Goal: Register for event/course: Sign up to attend an event or enroll in a course

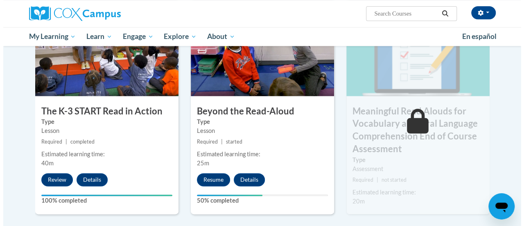
scroll to position [461, 0]
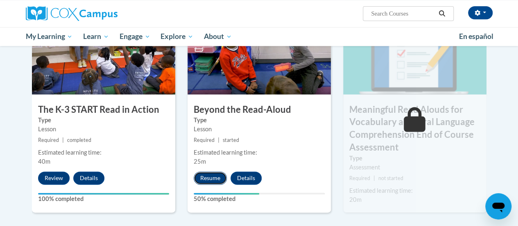
click at [208, 179] on button "Resume" at bounding box center [210, 177] width 33 height 13
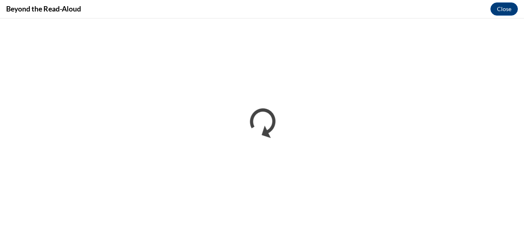
scroll to position [0, 0]
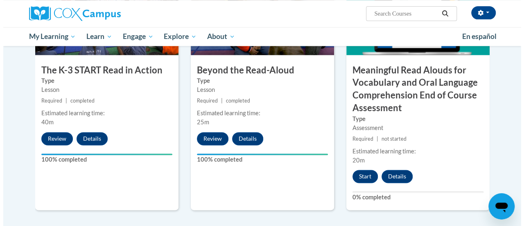
scroll to position [504, 0]
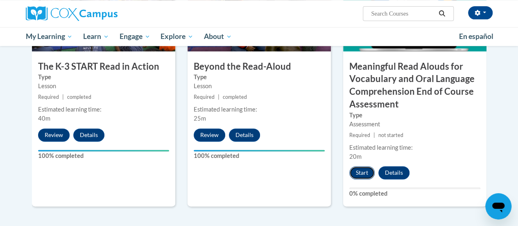
click at [365, 169] on button "Start" at bounding box center [361, 172] width 25 height 13
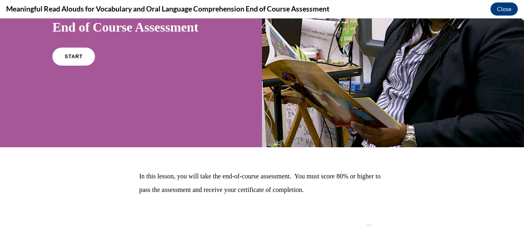
scroll to position [99, 0]
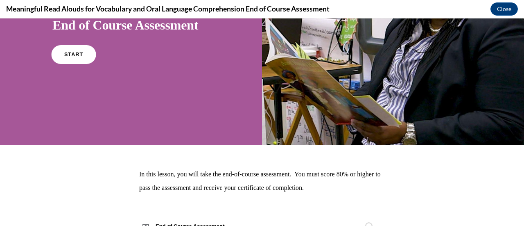
click at [56, 57] on link "START" at bounding box center [73, 54] width 45 height 19
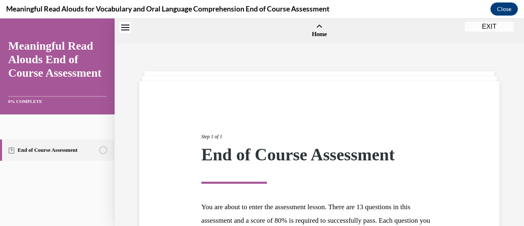
scroll to position [25, 0]
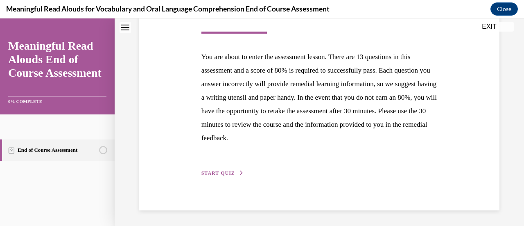
click at [215, 174] on span "START QUIZ" at bounding box center [219, 173] width 34 height 6
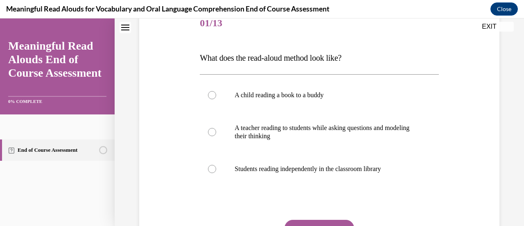
scroll to position [106, 0]
click at [216, 133] on label "A teacher reading to students while asking questions and modeling their thinking" at bounding box center [319, 131] width 239 height 41
click at [216, 133] on input "A teacher reading to students while asking questions and modeling their thinking" at bounding box center [212, 132] width 8 height 8
radio input "true"
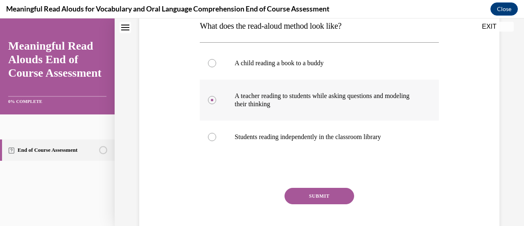
scroll to position [159, 0]
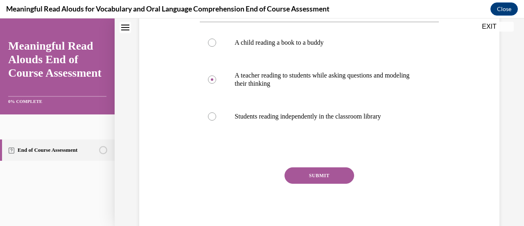
click at [322, 171] on button "SUBMIT" at bounding box center [320, 175] width 70 height 16
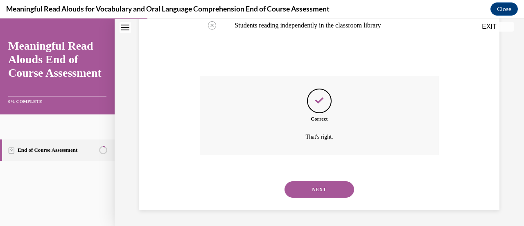
click at [325, 191] on button "NEXT" at bounding box center [320, 189] width 70 height 16
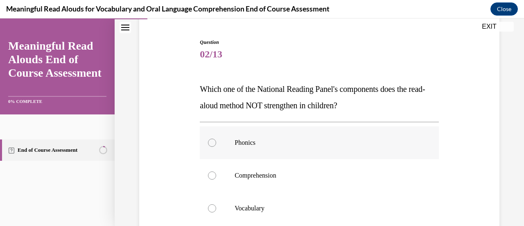
click at [210, 145] on div at bounding box center [212, 142] width 8 height 8
click at [210, 145] on input "Phonics" at bounding box center [212, 142] width 8 height 8
radio input "true"
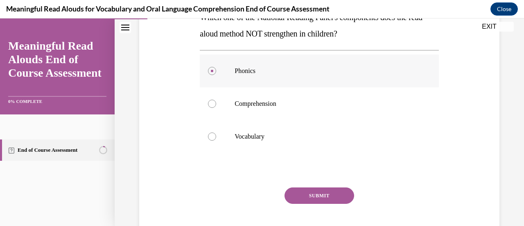
scroll to position [148, 0]
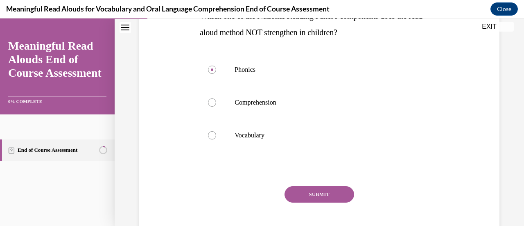
click at [313, 189] on button "SUBMIT" at bounding box center [320, 194] width 70 height 16
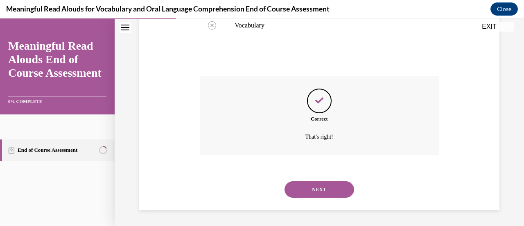
click at [324, 191] on button "NEXT" at bounding box center [320, 189] width 70 height 16
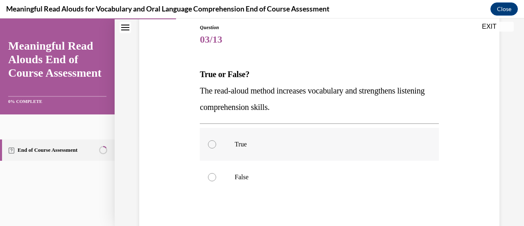
click at [213, 144] on div at bounding box center [212, 144] width 8 height 8
click at [213, 144] on input "True" at bounding box center [212, 144] width 8 height 8
radio input "true"
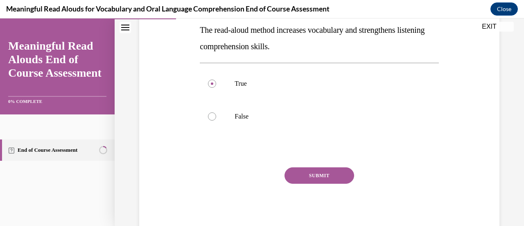
click at [314, 176] on button "SUBMIT" at bounding box center [320, 175] width 70 height 16
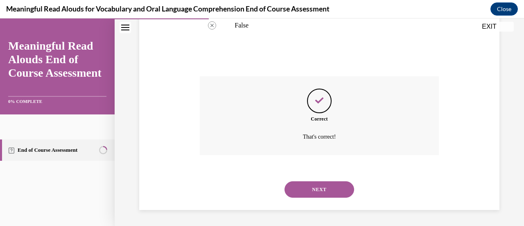
click at [321, 188] on button "NEXT" at bounding box center [320, 189] width 70 height 16
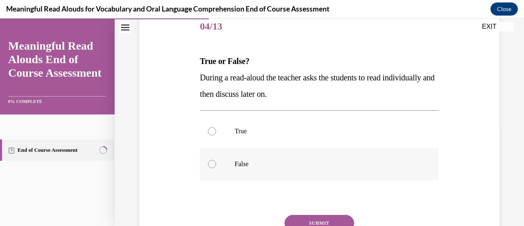
click at [210, 167] on div at bounding box center [212, 164] width 8 height 8
click at [210, 167] on input "False" at bounding box center [212, 164] width 8 height 8
radio input "true"
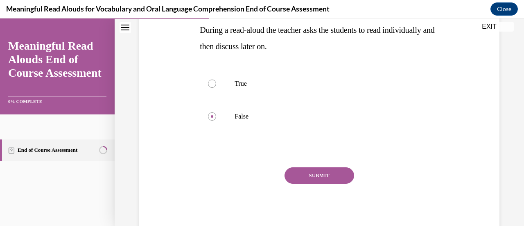
click at [318, 175] on button "SUBMIT" at bounding box center [320, 175] width 70 height 16
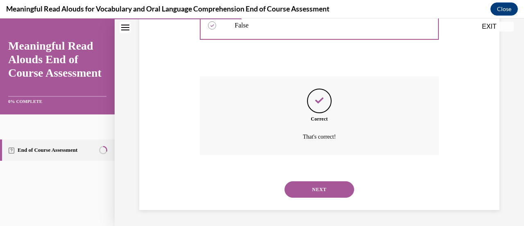
click at [323, 192] on button "NEXT" at bounding box center [320, 189] width 70 height 16
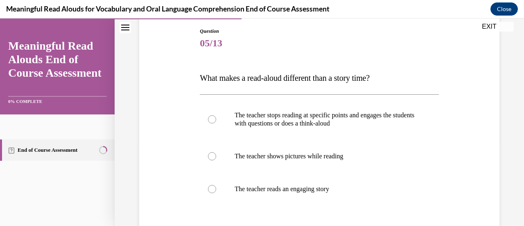
scroll to position [94, 0]
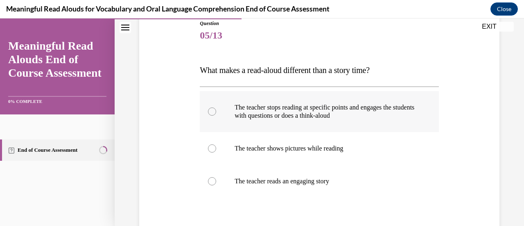
click at [211, 111] on div at bounding box center [212, 111] width 8 height 8
click at [211, 111] on input "The teacher stops reading at specific points and engages the students with ques…" at bounding box center [212, 111] width 8 height 8
radio input "true"
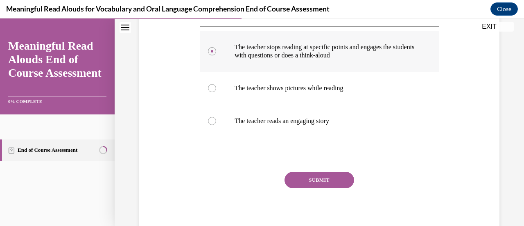
scroll to position [159, 0]
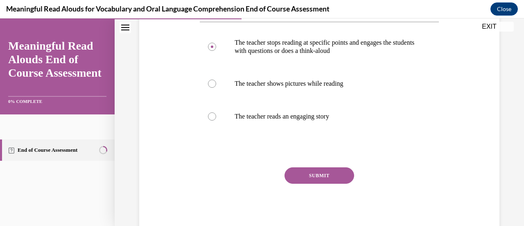
click at [317, 180] on button "SUBMIT" at bounding box center [320, 175] width 70 height 16
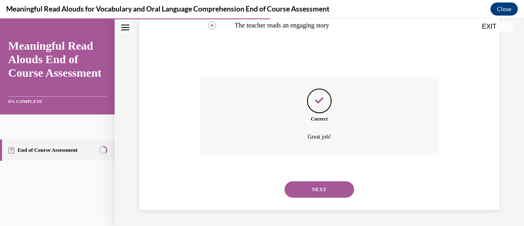
click at [322, 190] on button "NEXT" at bounding box center [320, 189] width 70 height 16
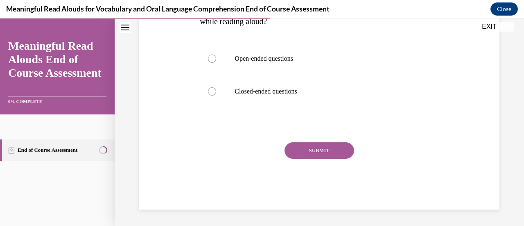
scroll to position [25, 0]
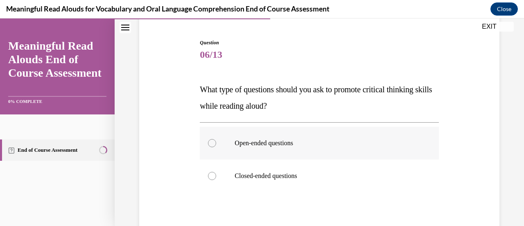
click at [209, 145] on div at bounding box center [212, 143] width 8 height 8
click at [209, 145] on input "Open-ended questions" at bounding box center [212, 143] width 8 height 8
radio input "true"
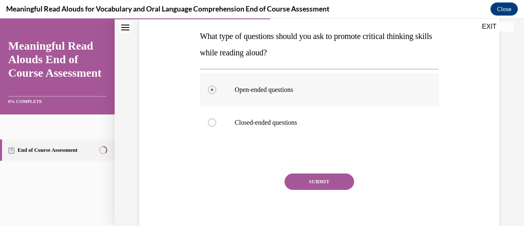
scroll to position [134, 0]
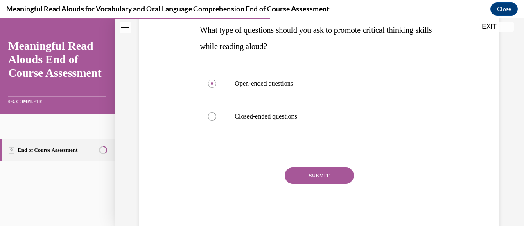
click at [315, 177] on button "SUBMIT" at bounding box center [320, 175] width 70 height 16
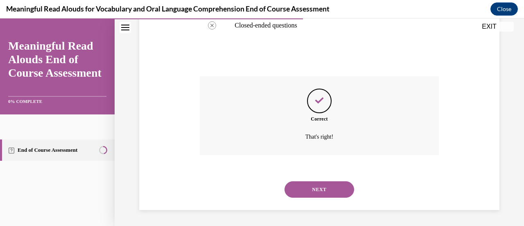
click at [319, 190] on button "NEXT" at bounding box center [320, 189] width 70 height 16
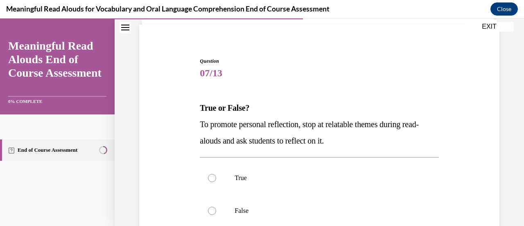
scroll to position [57, 0]
click at [205, 175] on label "True" at bounding box center [319, 177] width 239 height 33
click at [208, 175] on input "True" at bounding box center [212, 177] width 8 height 8
radio input "true"
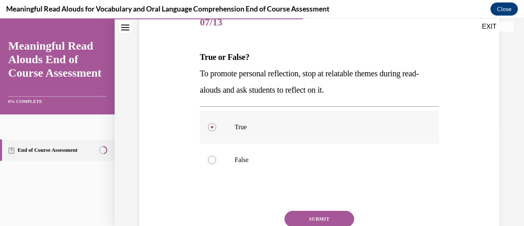
scroll to position [151, 0]
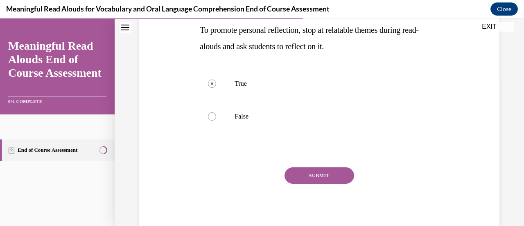
click at [317, 174] on button "SUBMIT" at bounding box center [320, 175] width 70 height 16
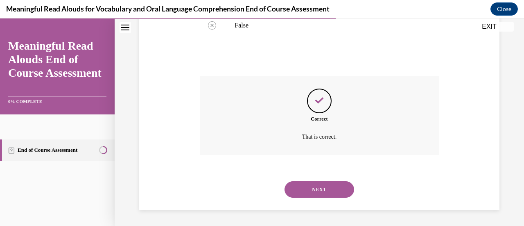
click at [323, 192] on button "NEXT" at bounding box center [320, 189] width 70 height 16
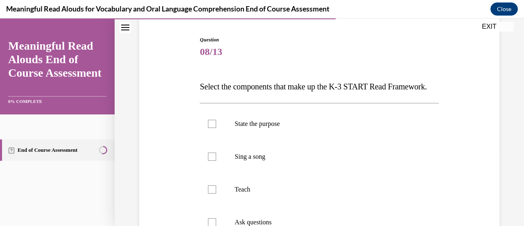
scroll to position [103, 0]
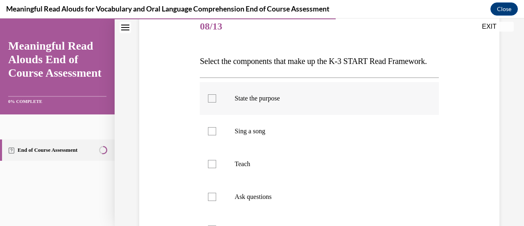
click at [211, 102] on div at bounding box center [212, 98] width 8 height 8
click at [211, 102] on input "State the purpose" at bounding box center [212, 98] width 8 height 8
checkbox input "true"
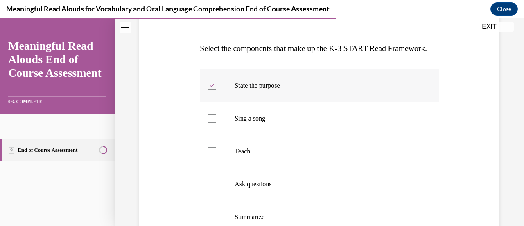
scroll to position [117, 0]
click at [208, 167] on label "Teach" at bounding box center [319, 150] width 239 height 33
click at [208, 154] on input "Teach" at bounding box center [212, 150] width 8 height 8
checkbox input "true"
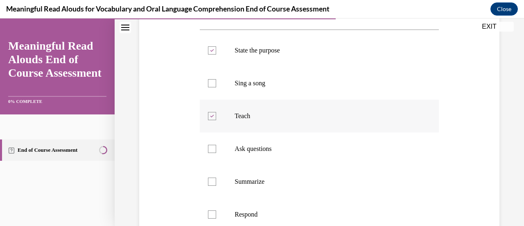
scroll to position [152, 0]
click at [215, 152] on div at bounding box center [212, 148] width 8 height 8
click at [215, 152] on input "Ask questions" at bounding box center [212, 148] width 8 height 8
checkbox input "true"
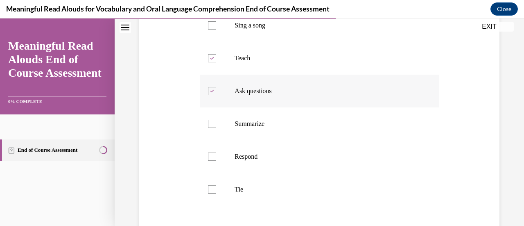
scroll to position [215, 0]
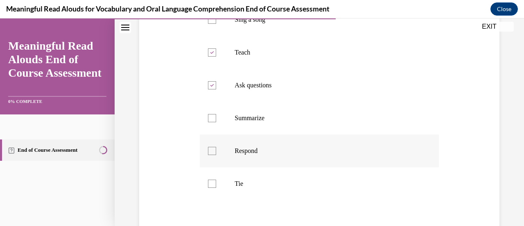
click at [215, 155] on div at bounding box center [212, 151] width 8 height 8
click at [215, 155] on input "Respond" at bounding box center [212, 151] width 8 height 8
checkbox input "true"
click at [207, 200] on label "Tie" at bounding box center [319, 183] width 239 height 33
click at [208, 188] on input "Tie" at bounding box center [212, 183] width 8 height 8
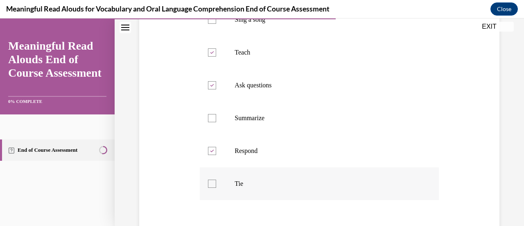
checkbox input "true"
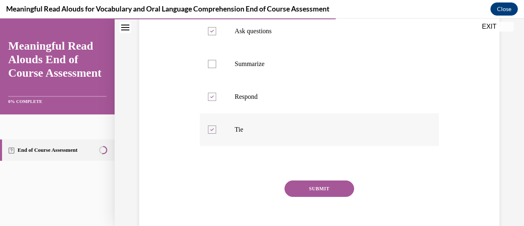
scroll to position [282, 0]
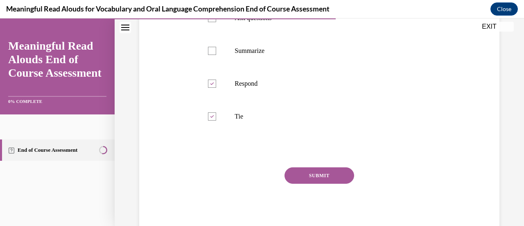
click at [313, 183] on button "SUBMIT" at bounding box center [320, 175] width 70 height 16
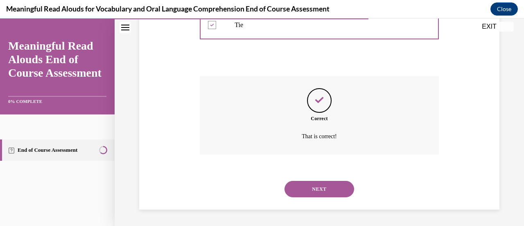
click at [310, 190] on button "NEXT" at bounding box center [320, 189] width 70 height 16
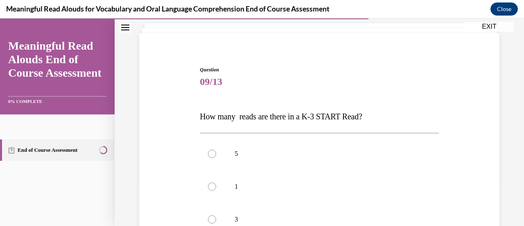
scroll to position [50, 0]
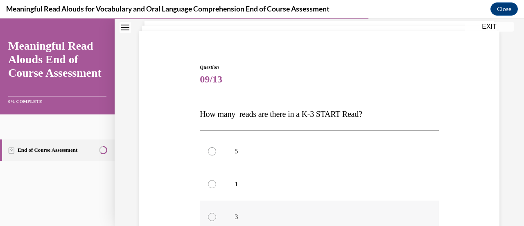
click at [209, 217] on div at bounding box center [212, 217] width 8 height 8
click at [209, 217] on input "3" at bounding box center [212, 217] width 8 height 8
radio input "true"
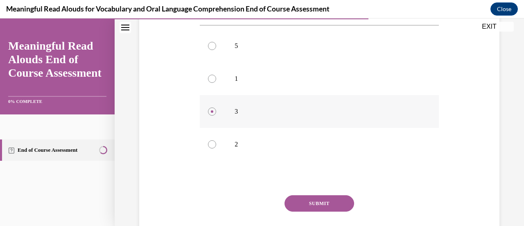
scroll to position [158, 0]
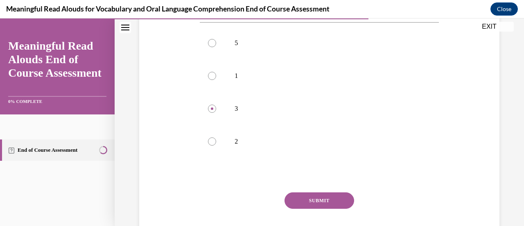
click at [307, 204] on button "SUBMIT" at bounding box center [320, 200] width 70 height 16
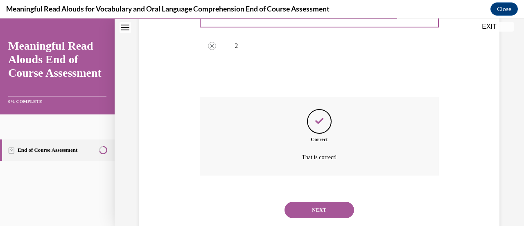
click at [310, 209] on button "NEXT" at bounding box center [320, 210] width 70 height 16
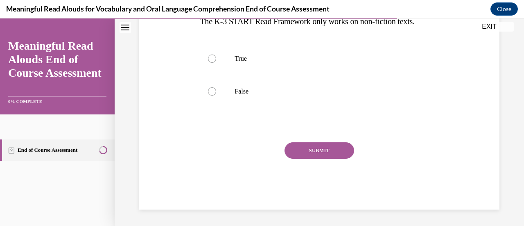
scroll to position [25, 0]
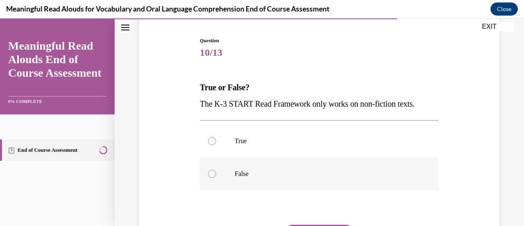
click at [211, 174] on div at bounding box center [212, 174] width 8 height 8
click at [211, 174] on input "False" at bounding box center [212, 174] width 8 height 8
radio input "true"
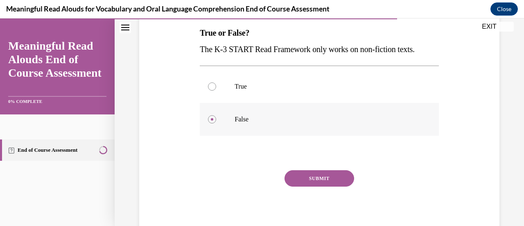
scroll to position [134, 0]
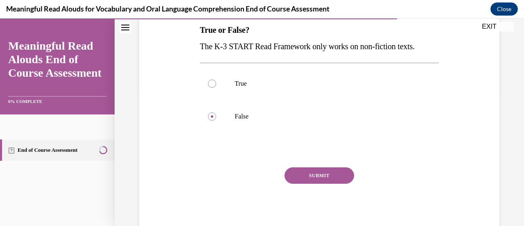
click at [307, 177] on button "SUBMIT" at bounding box center [320, 175] width 70 height 16
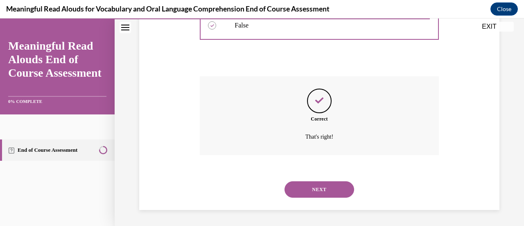
click at [308, 186] on button "NEXT" at bounding box center [320, 189] width 70 height 16
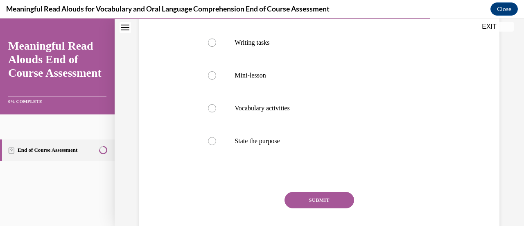
scroll to position [192, 0]
click at [210, 147] on label "State the purpose" at bounding box center [319, 141] width 239 height 33
click at [210, 145] on input "State the purpose" at bounding box center [212, 141] width 8 height 8
radio input "true"
click at [312, 200] on button "SUBMIT" at bounding box center [320, 200] width 70 height 16
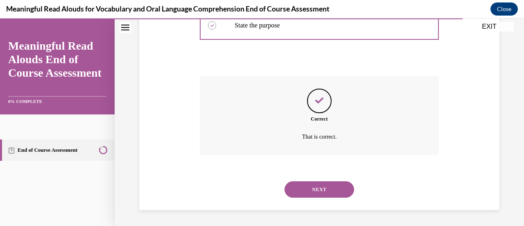
click at [311, 193] on button "NEXT" at bounding box center [320, 189] width 70 height 16
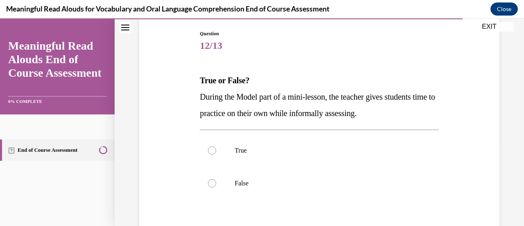
scroll to position [85, 0]
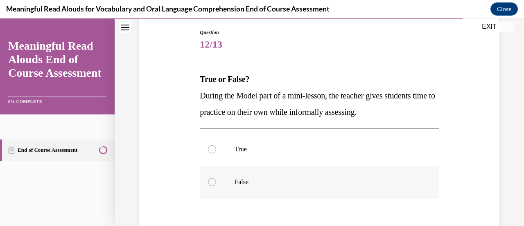
click at [211, 182] on div at bounding box center [212, 182] width 8 height 8
click at [211, 182] on input "False" at bounding box center [212, 182] width 8 height 8
radio input "true"
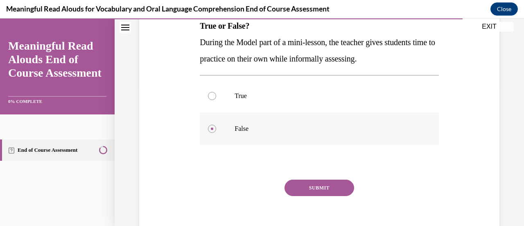
scroll to position [151, 0]
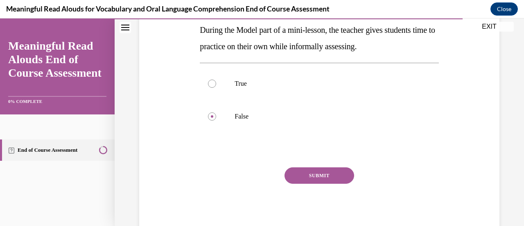
click at [311, 181] on button "SUBMIT" at bounding box center [320, 175] width 70 height 16
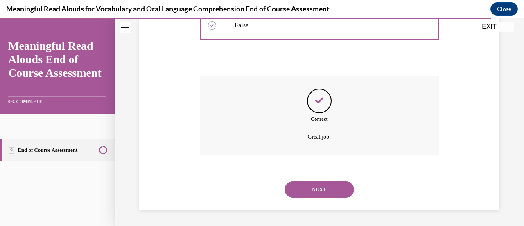
click at [310, 186] on button "NEXT" at bounding box center [320, 189] width 70 height 16
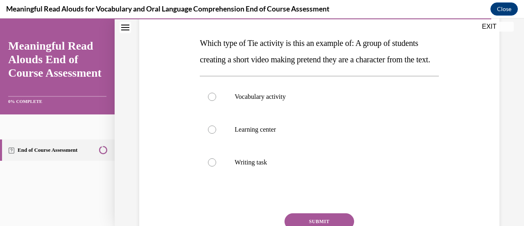
scroll to position [142, 0]
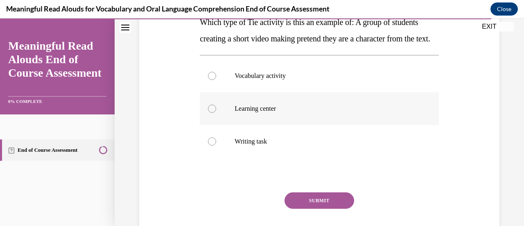
click at [211, 125] on label "Learning center" at bounding box center [319, 108] width 239 height 33
click at [211, 113] on input "Learning center" at bounding box center [212, 108] width 8 height 8
radio input "true"
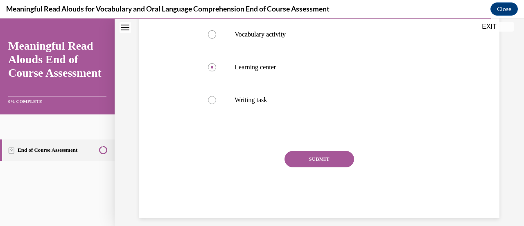
click at [313, 167] on button "SUBMIT" at bounding box center [320, 159] width 70 height 16
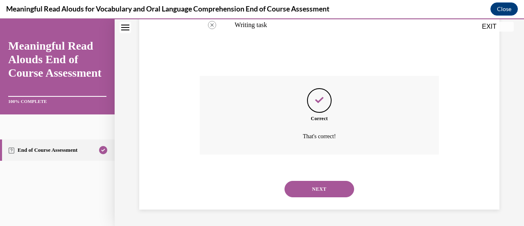
click at [309, 192] on button "NEXT" at bounding box center [320, 189] width 70 height 16
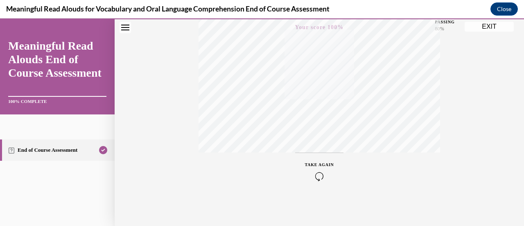
scroll to position [0, 0]
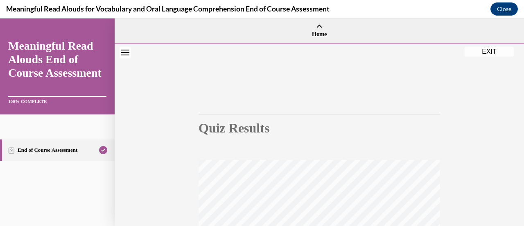
click at [484, 54] on button "EXIT" at bounding box center [489, 52] width 49 height 10
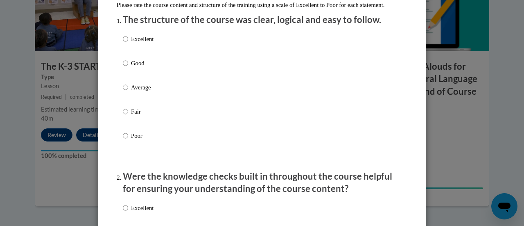
scroll to position [101, 0]
click at [125, 43] on input "Excellent" at bounding box center [125, 38] width 5 height 9
radio input "true"
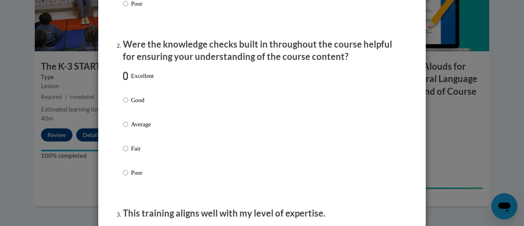
click at [124, 80] on input "Excellent" at bounding box center [125, 75] width 5 height 9
radio input "true"
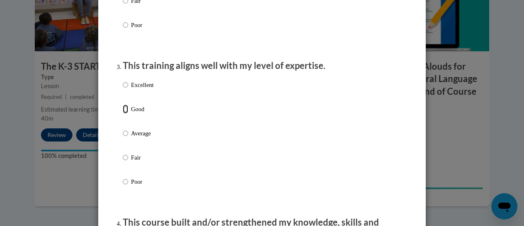
click at [124, 113] on input "Good" at bounding box center [125, 108] width 5 height 9
radio input "true"
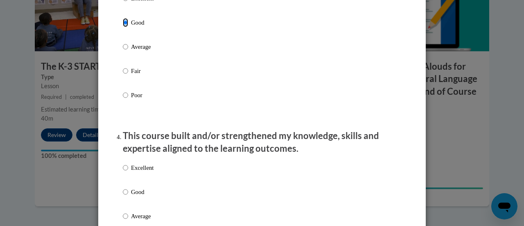
scroll to position [469, 0]
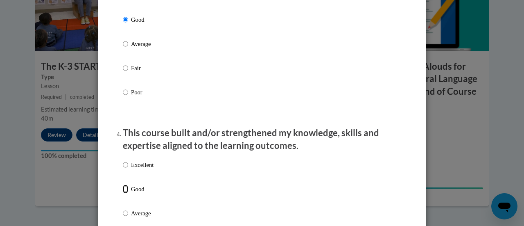
click at [123, 193] on input "Good" at bounding box center [125, 188] width 5 height 9
radio input "true"
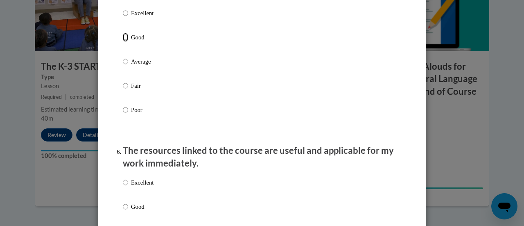
click at [123, 42] on input "Good" at bounding box center [125, 37] width 5 height 9
radio input "true"
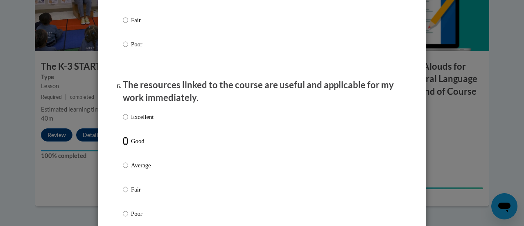
click at [123, 145] on input "Good" at bounding box center [125, 140] width 5 height 9
radio input "true"
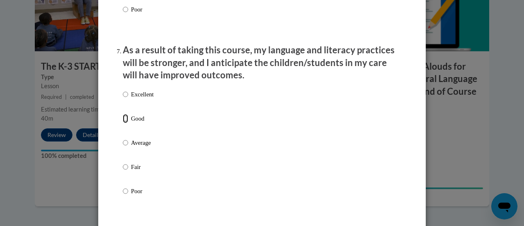
click at [123, 123] on input "Good" at bounding box center [125, 118] width 5 height 9
radio input "true"
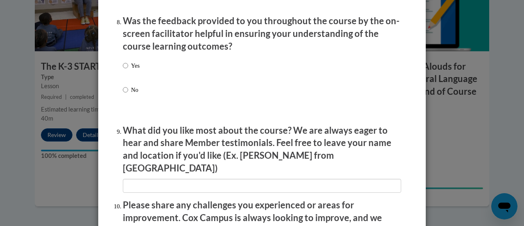
scroll to position [1270, 0]
click at [123, 70] on input "Yes" at bounding box center [125, 65] width 5 height 9
radio input "true"
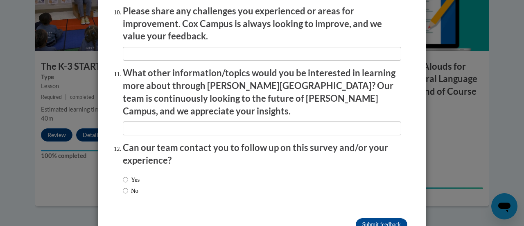
scroll to position [1477, 0]
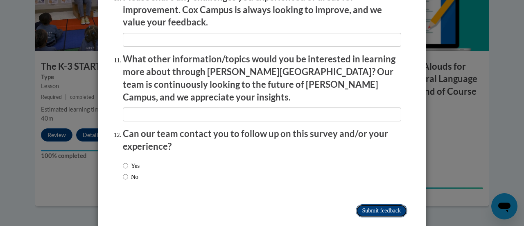
click at [377, 204] on input "Submit feedback" at bounding box center [382, 210] width 52 height 13
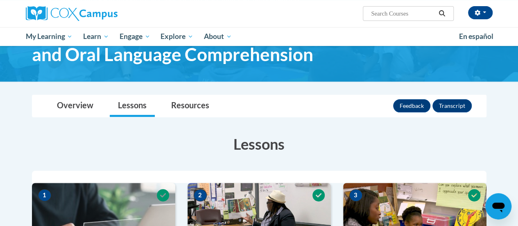
scroll to position [0, 0]
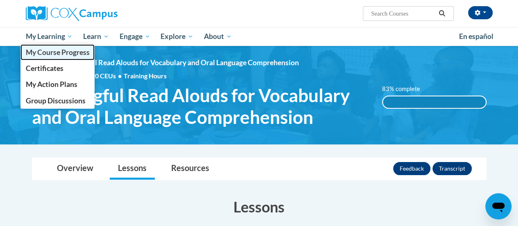
click at [58, 45] on link "My Course Progress" at bounding box center [57, 52] width 75 height 16
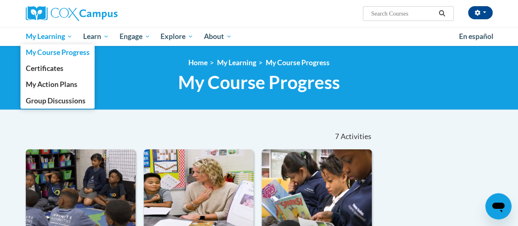
click at [55, 38] on span "My Learning" at bounding box center [48, 37] width 47 height 10
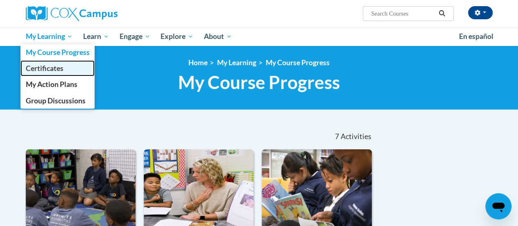
click at [54, 73] on link "Certificates" at bounding box center [57, 68] width 75 height 16
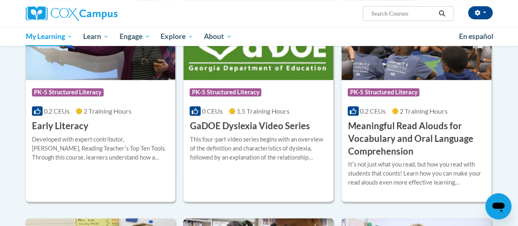
scroll to position [201, 0]
click at [436, 130] on h3 "Meaningful Read Alouds for Vocabulary and Oral Language Comprehension" at bounding box center [417, 139] width 138 height 38
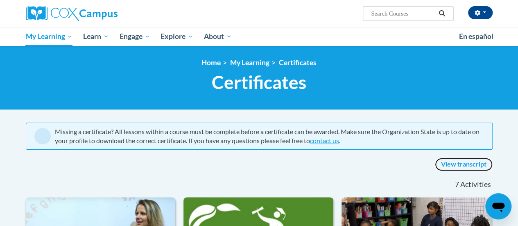
click at [471, 164] on link "View transcript" at bounding box center [464, 164] width 58 height 13
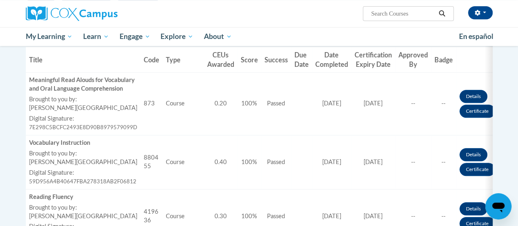
scroll to position [250, 0]
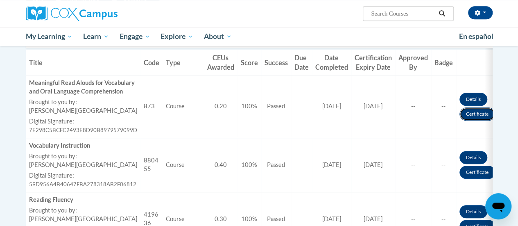
click at [474, 117] on link "Certificate" at bounding box center [478, 113] width 36 height 13
click at [470, 120] on link "Certificate" at bounding box center [478, 113] width 36 height 13
